Goal: Information Seeking & Learning: Learn about a topic

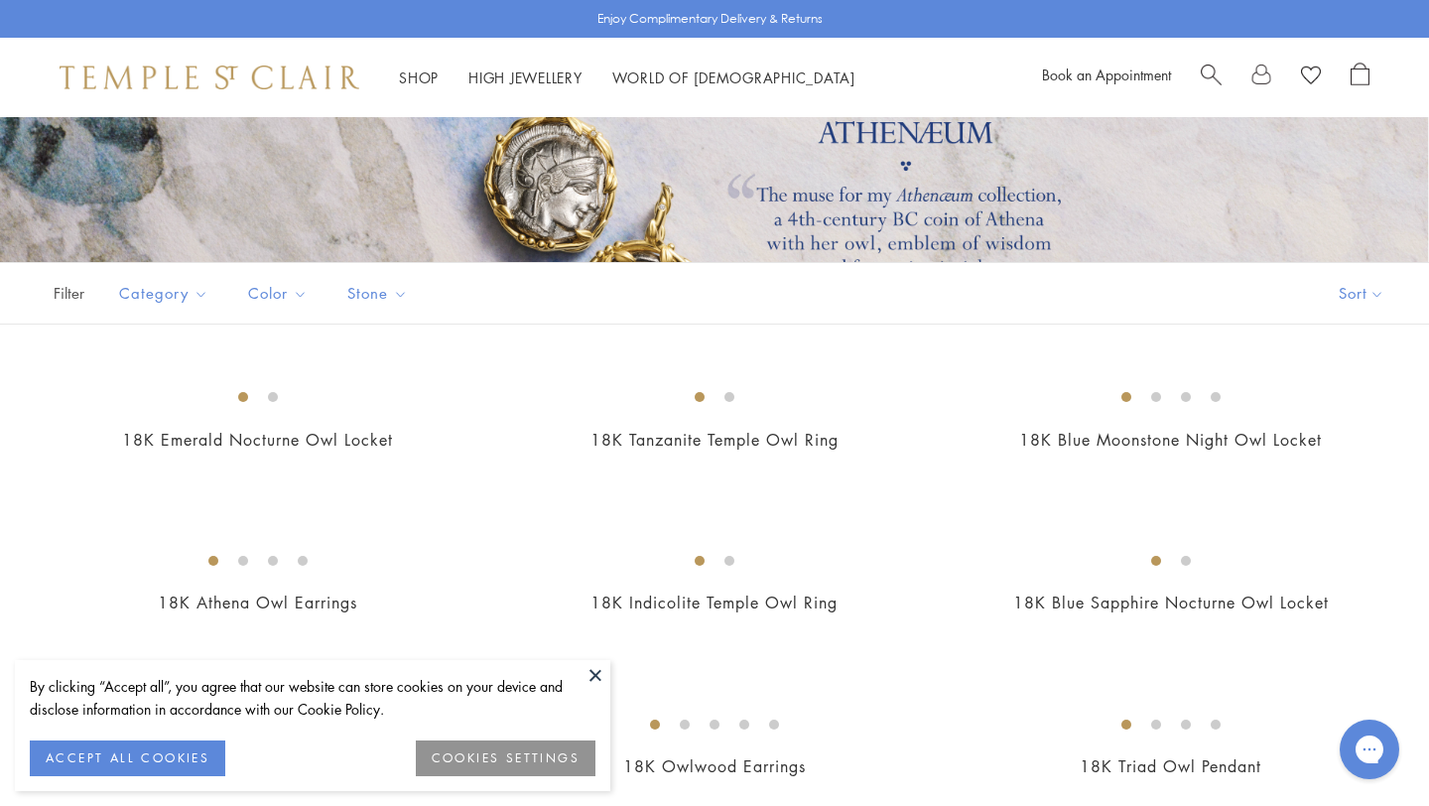
scroll to position [271, 0]
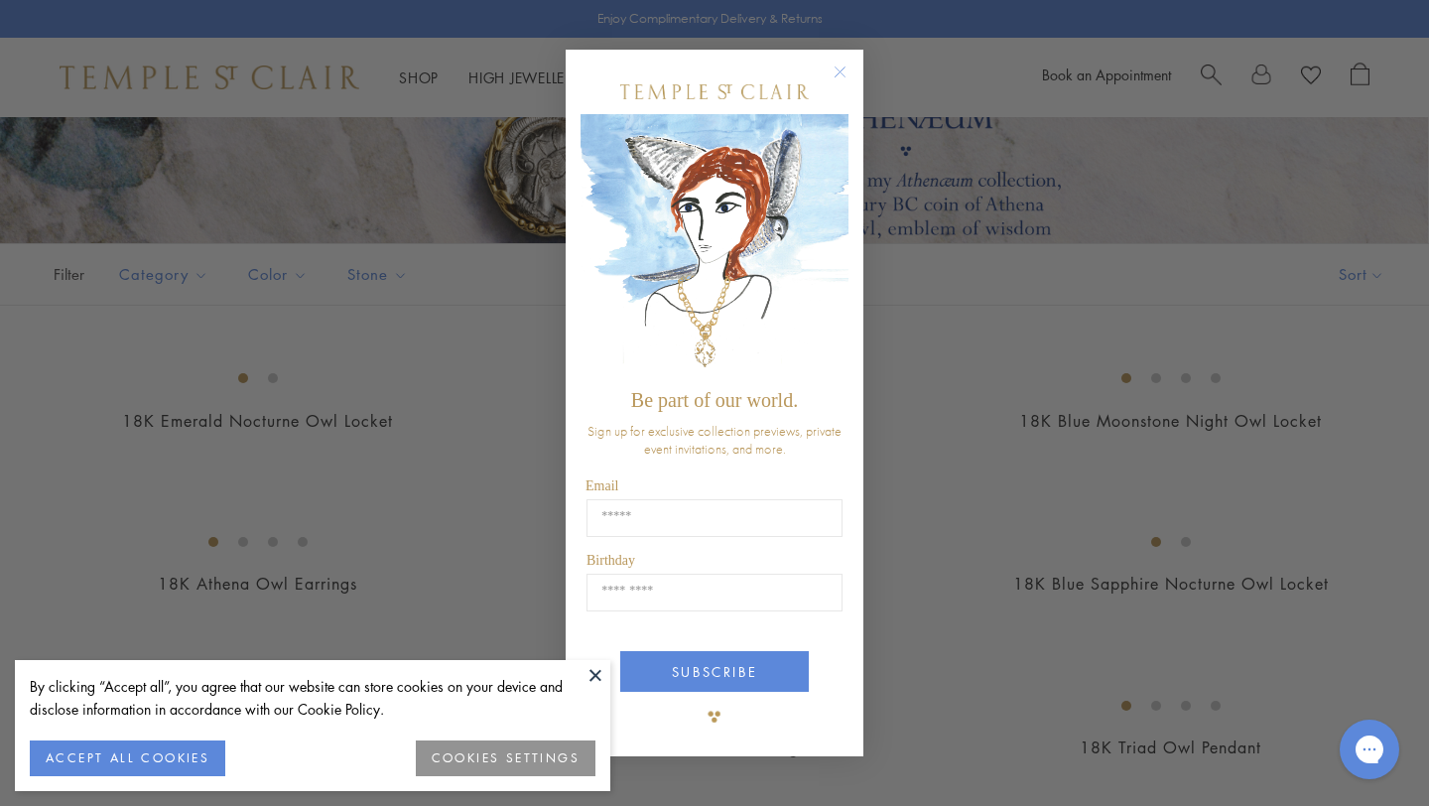
click at [837, 65] on circle "Close dialog" at bounding box center [841, 73] width 24 height 24
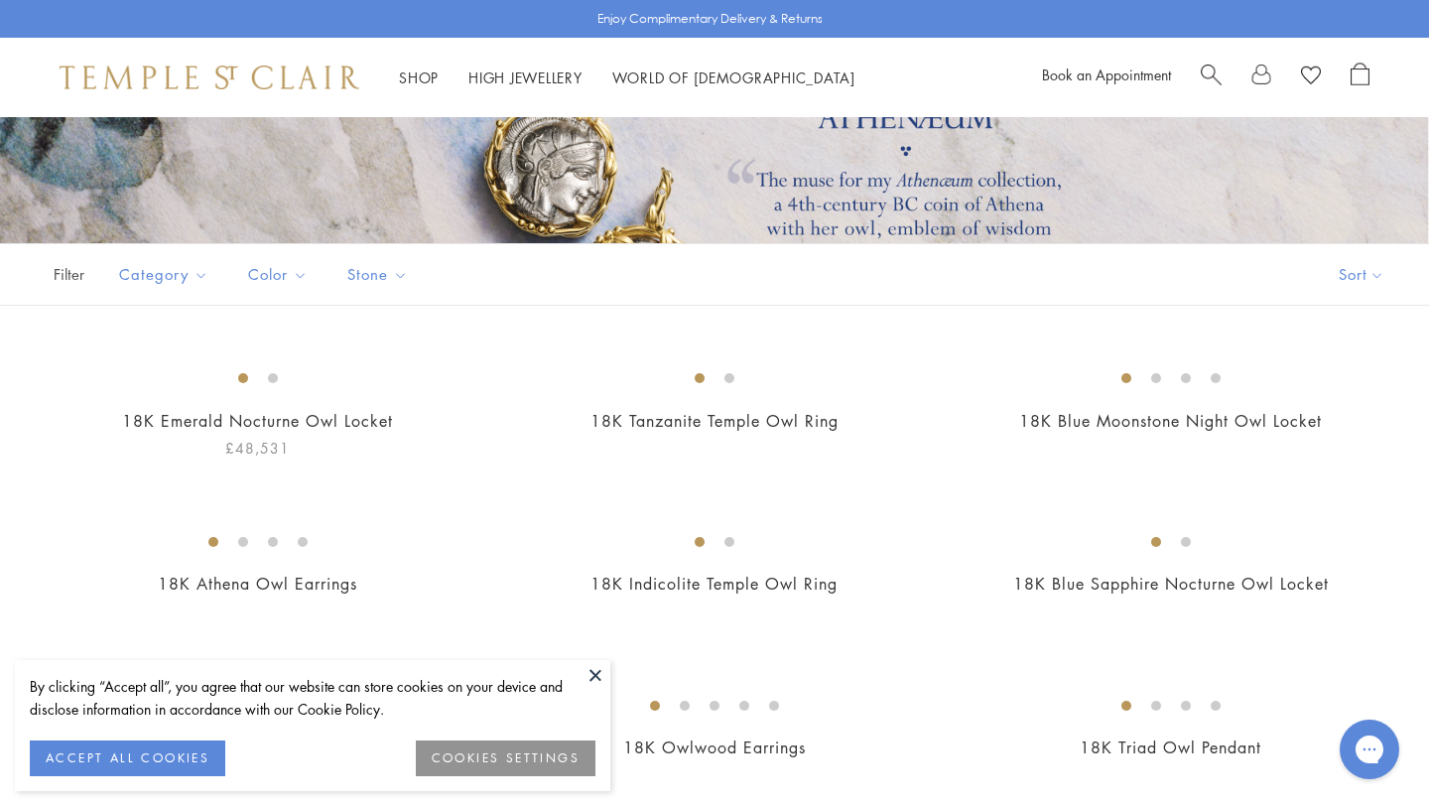
click at [0, 0] on img at bounding box center [0, 0] width 0 height 0
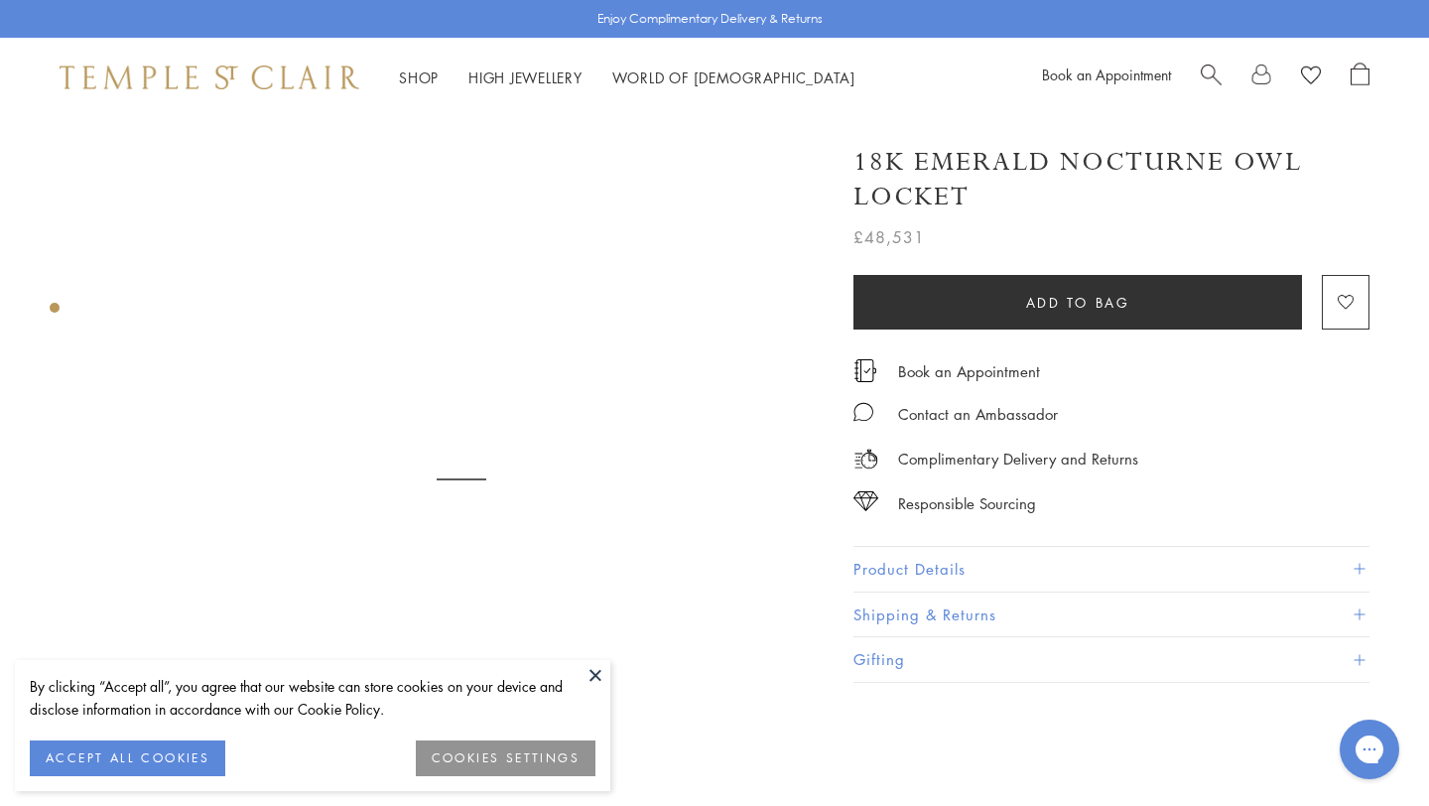
click at [975, 547] on button "Product Details" at bounding box center [1111, 569] width 516 height 45
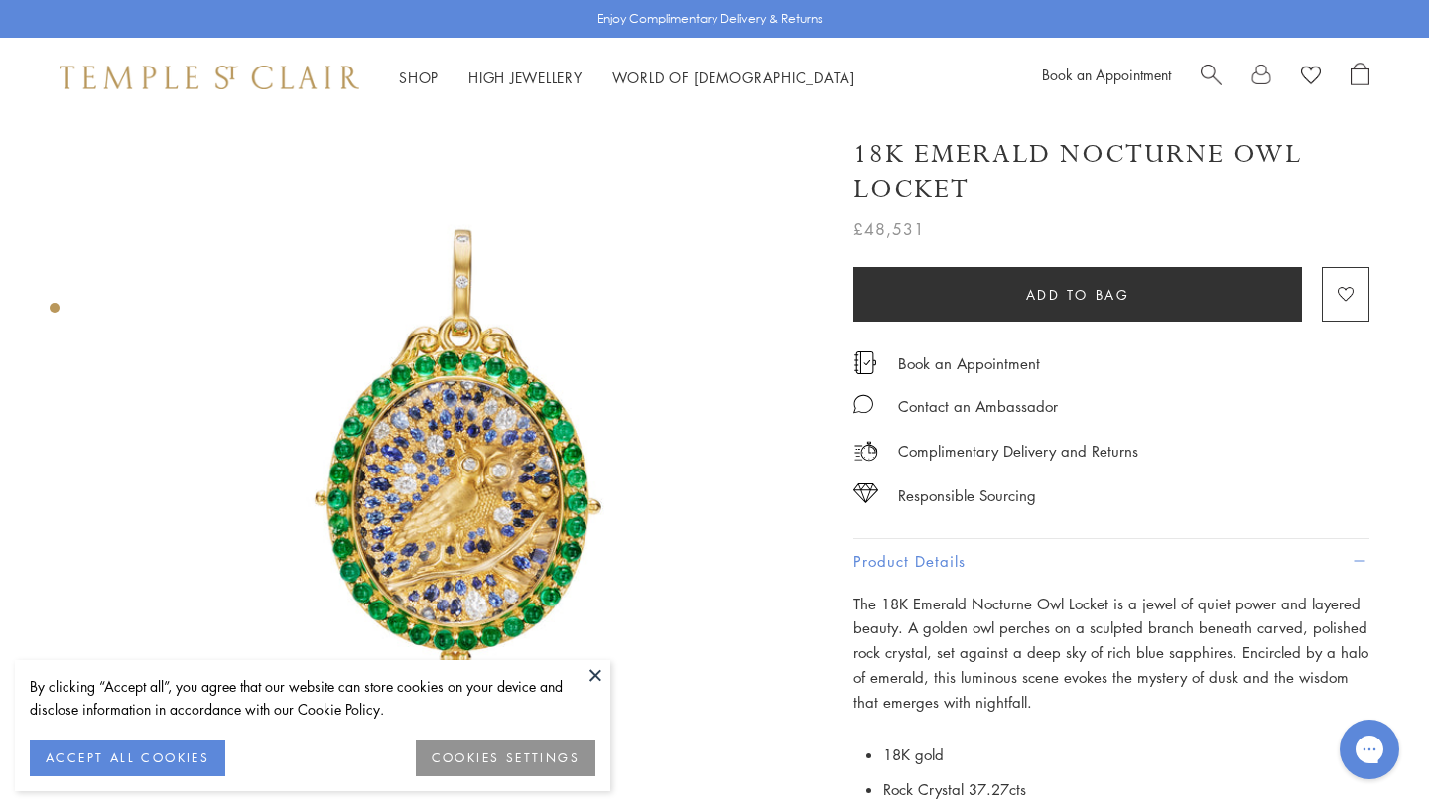
scroll to position [150, 0]
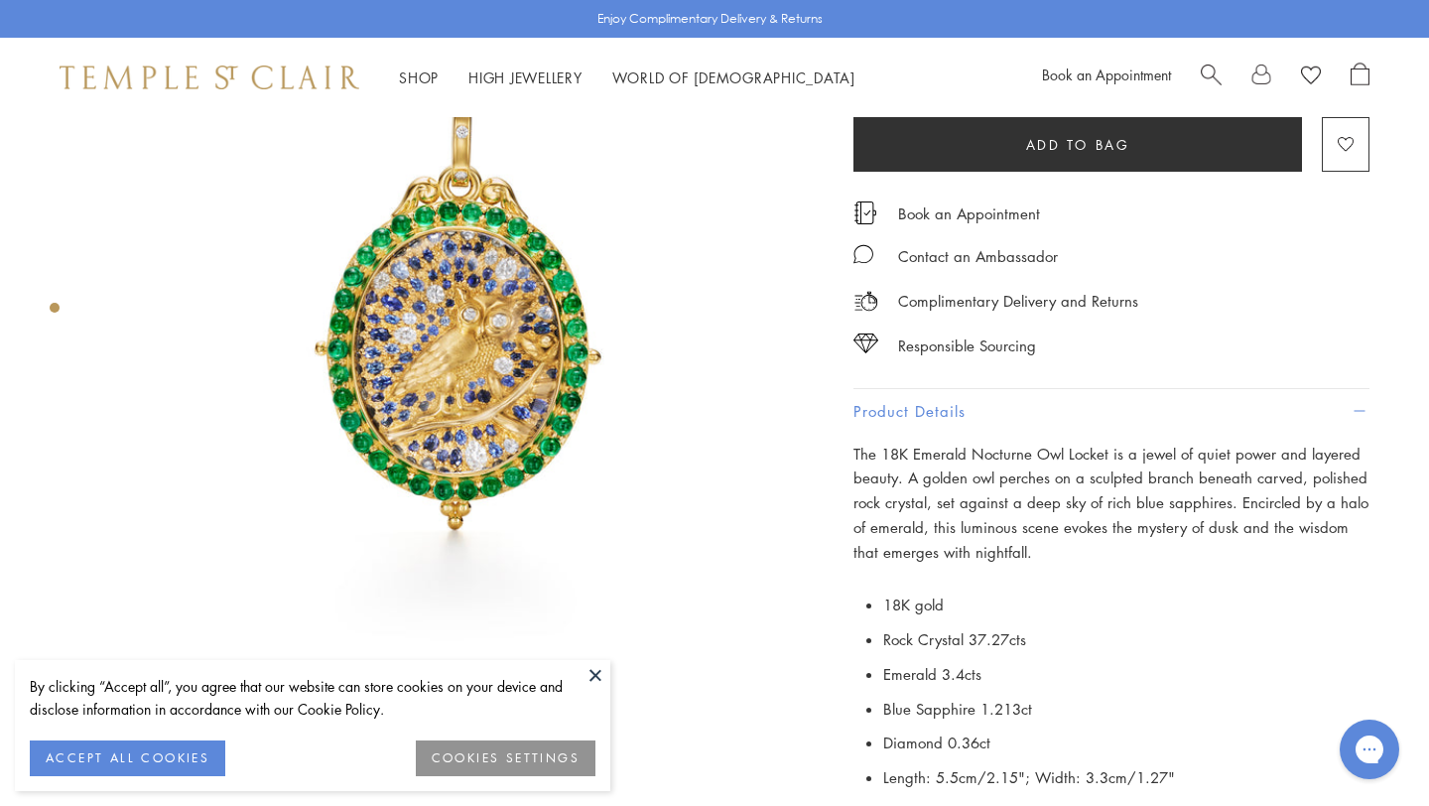
click at [592, 673] on button at bounding box center [596, 675] width 30 height 30
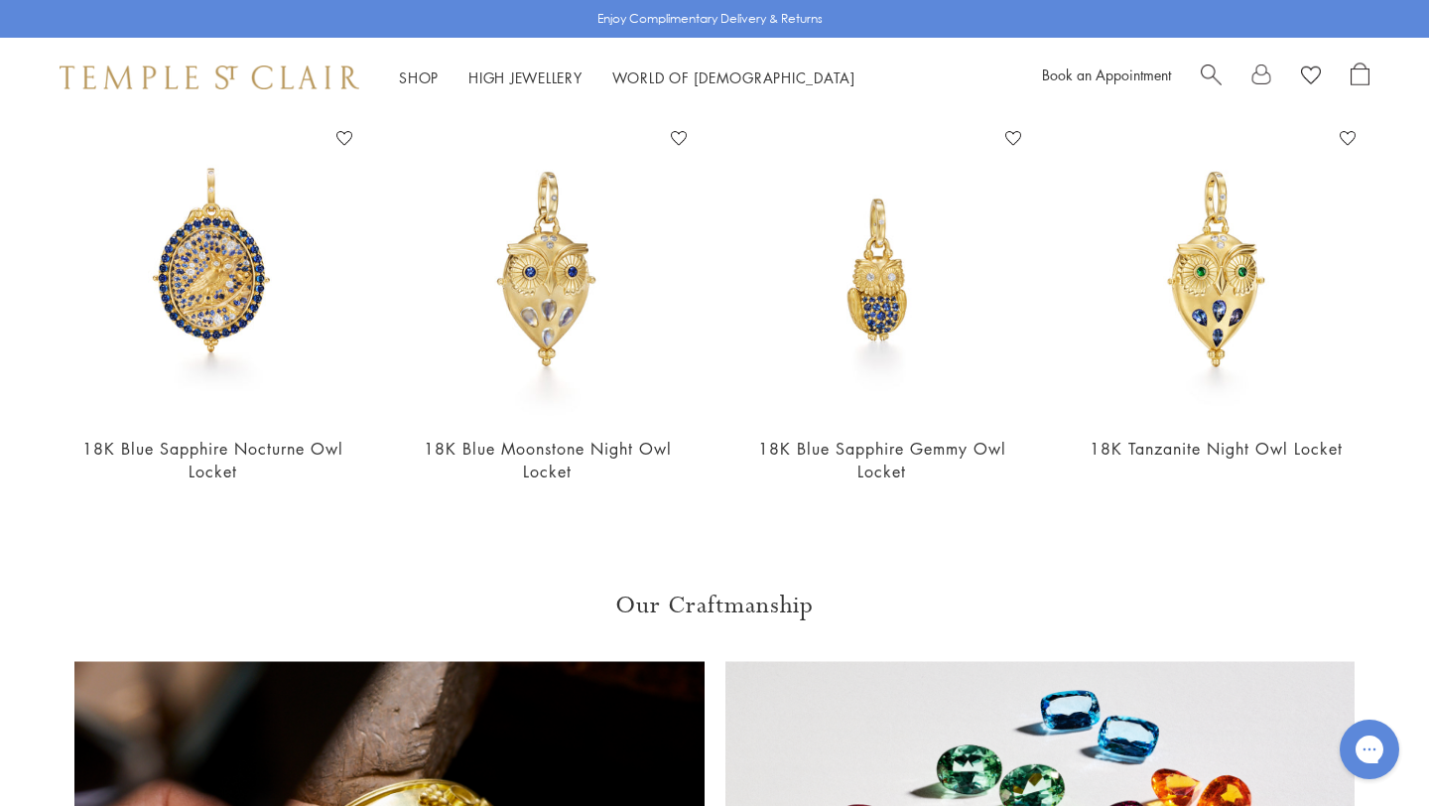
scroll to position [1865, 0]
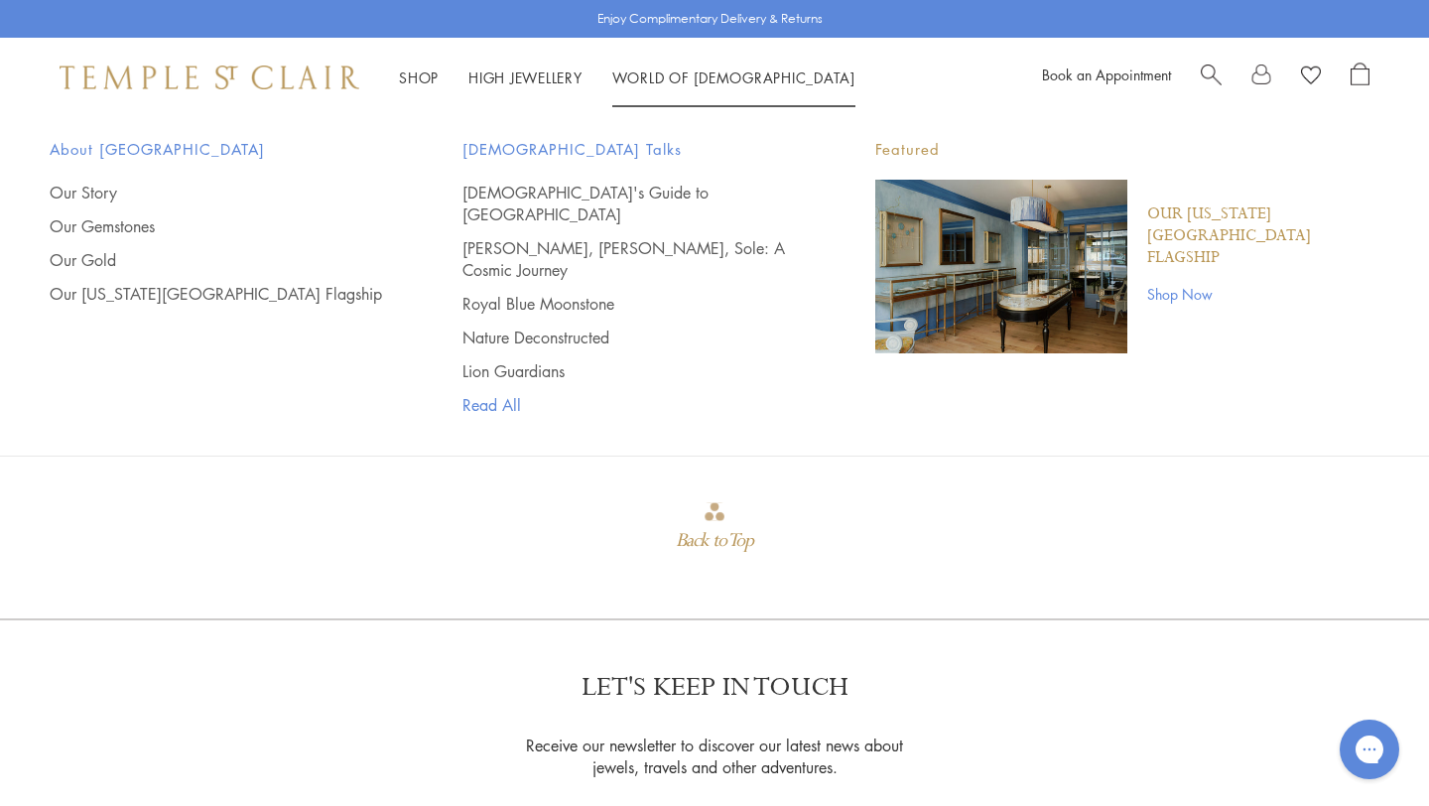
click at [496, 394] on link "Read All" at bounding box center [628, 405] width 333 height 22
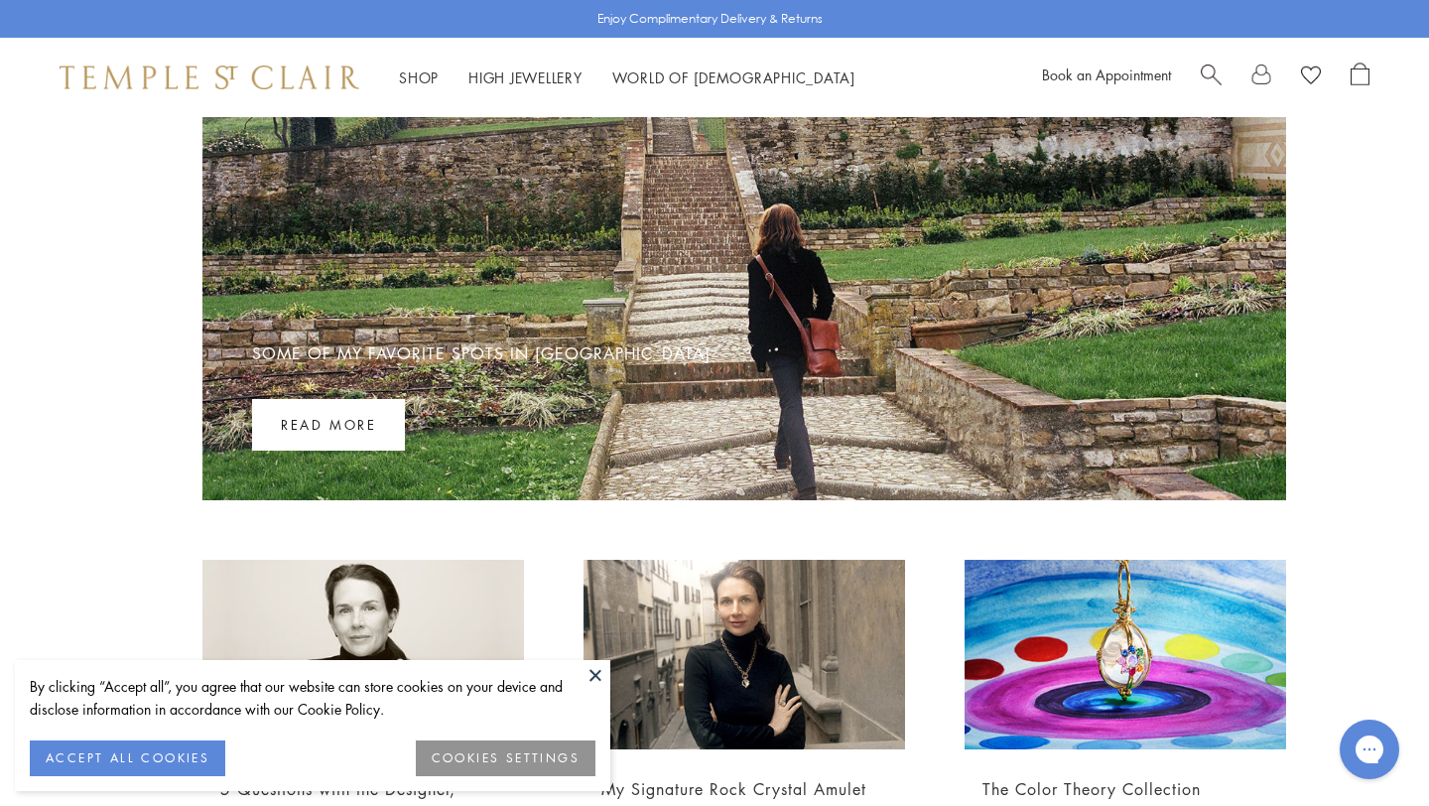
scroll to position [357, 0]
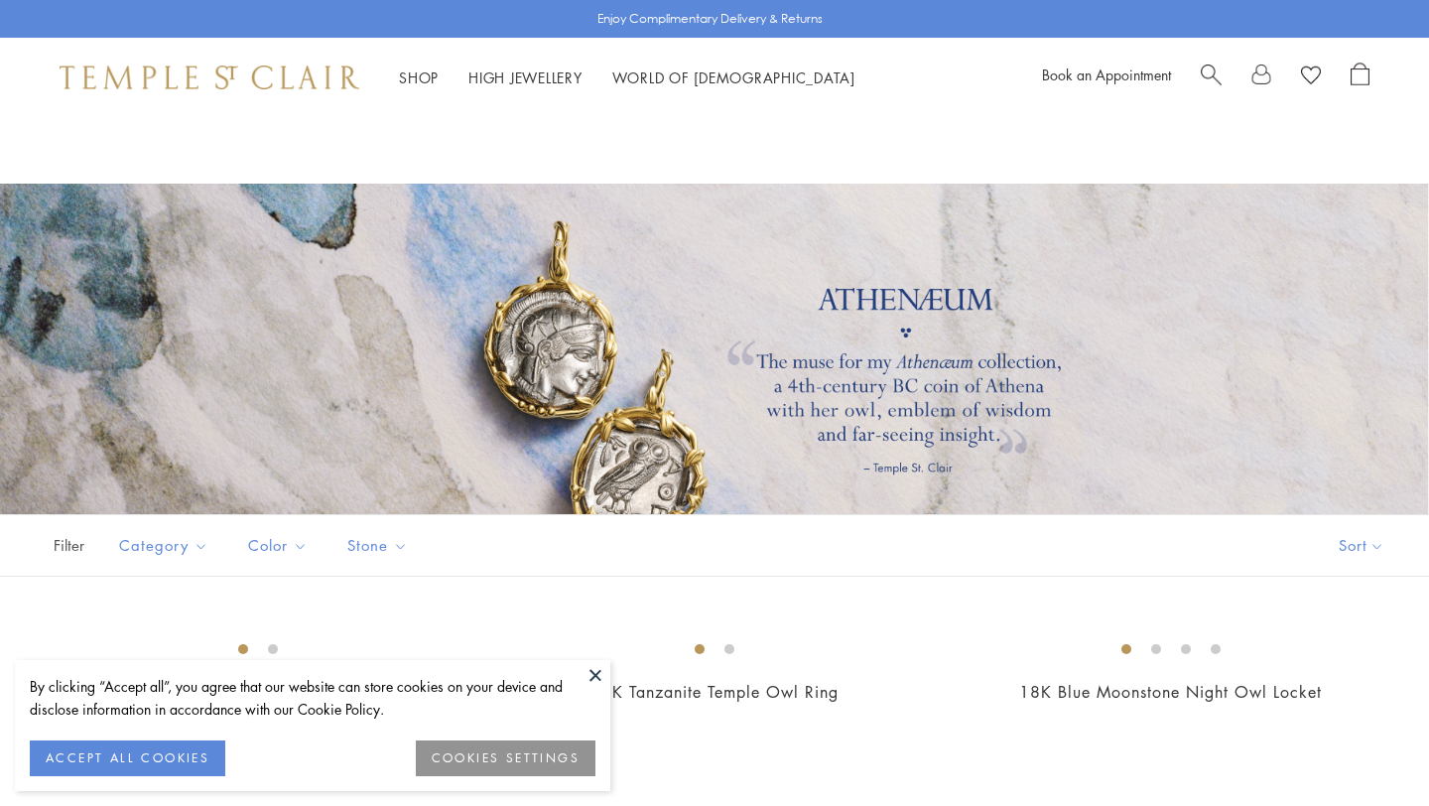
scroll to position [115, 0]
